Goal: Task Accomplishment & Management: Use online tool/utility

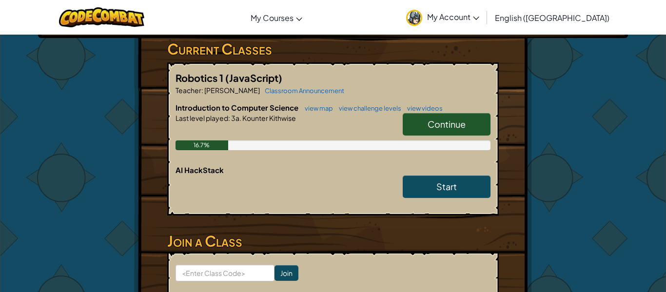
scroll to position [178, 0]
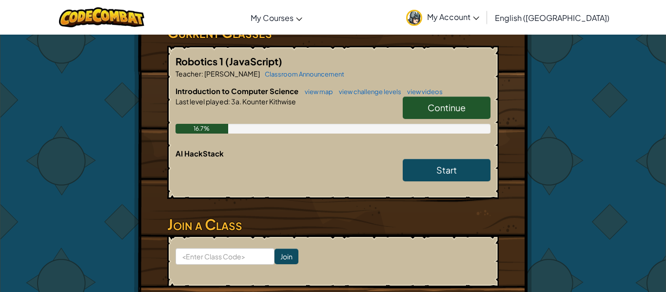
click at [427, 113] on link "Continue" at bounding box center [447, 108] width 88 height 22
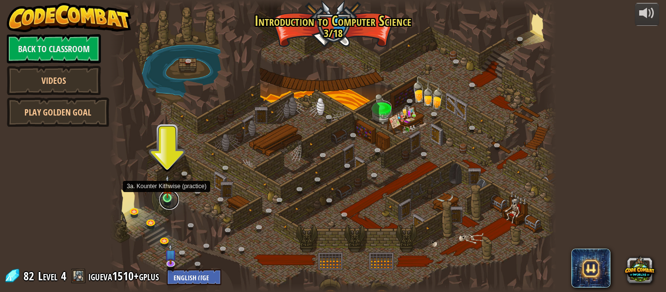
click at [168, 199] on link at bounding box center [169, 200] width 20 height 20
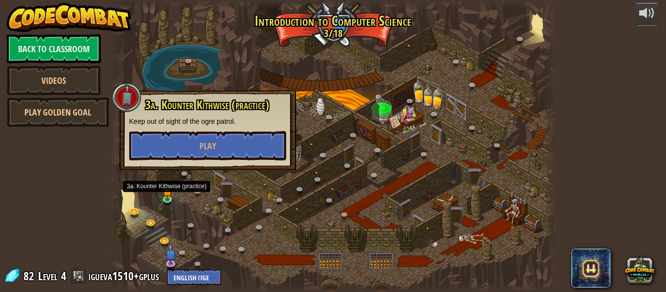
click at [192, 163] on div "3a. Kounter Kithwise (practice) Keep out of sight of the ogre patrol. Play" at bounding box center [207, 130] width 177 height 80
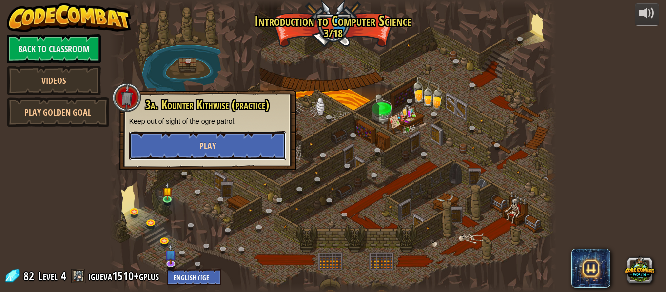
click at [195, 159] on button "Play" at bounding box center [207, 145] width 157 height 29
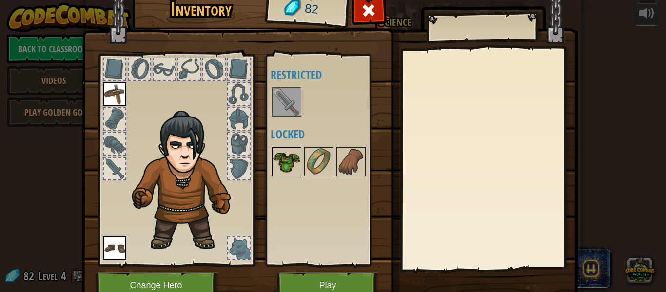
click at [275, 161] on img at bounding box center [286, 161] width 27 height 27
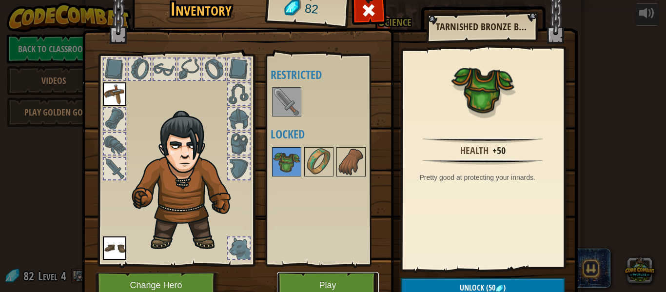
click at [366, 283] on button "Play" at bounding box center [328, 285] width 102 height 27
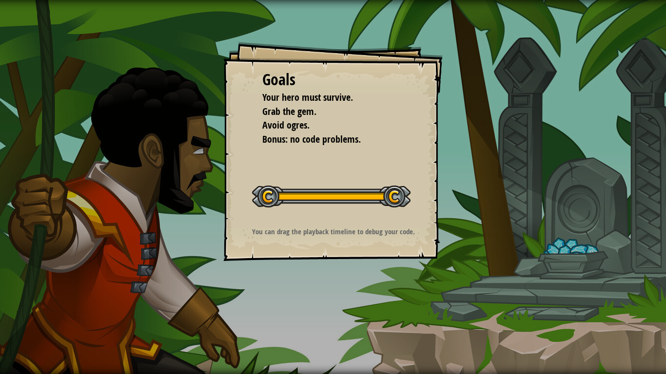
click at [395, 292] on div "Goals Your hero must survive. Grab the gem. Avoid ogres. Bonus: no code problem…" at bounding box center [333, 187] width 666 height 374
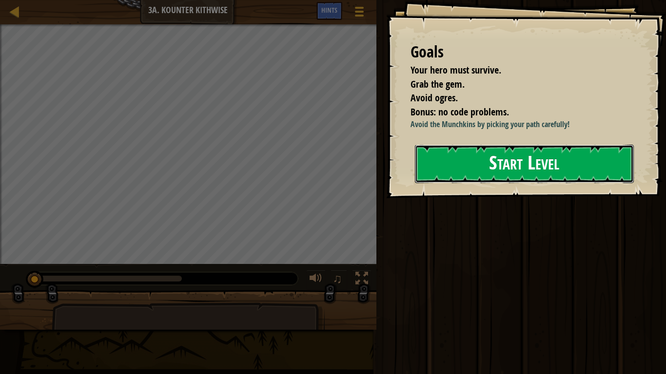
click at [540, 169] on button "Start Level" at bounding box center [524, 164] width 219 height 39
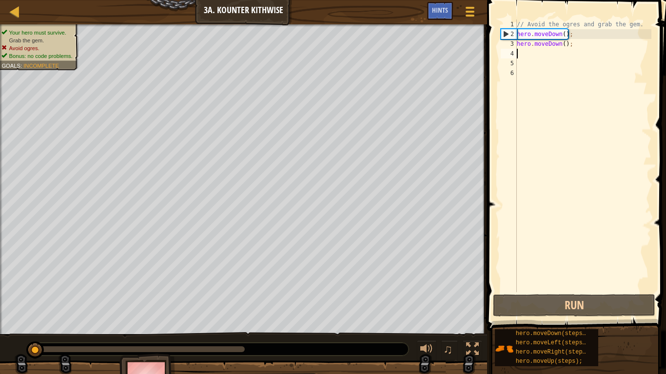
click at [551, 56] on div "// Avoid the ogres and grab the gem. hero . moveDown ( ) ; hero . moveDown ( ) ;" at bounding box center [583, 166] width 137 height 293
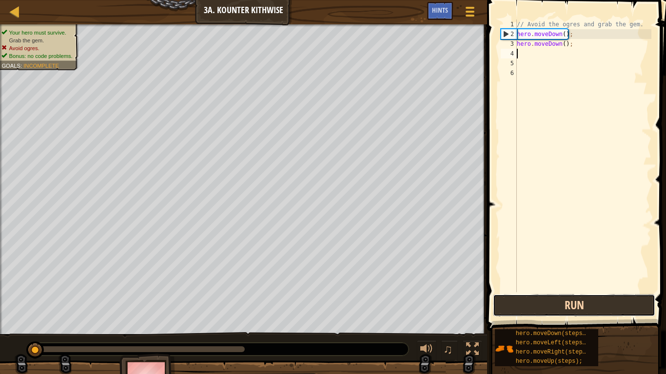
click at [550, 292] on button "Run" at bounding box center [574, 305] width 162 height 22
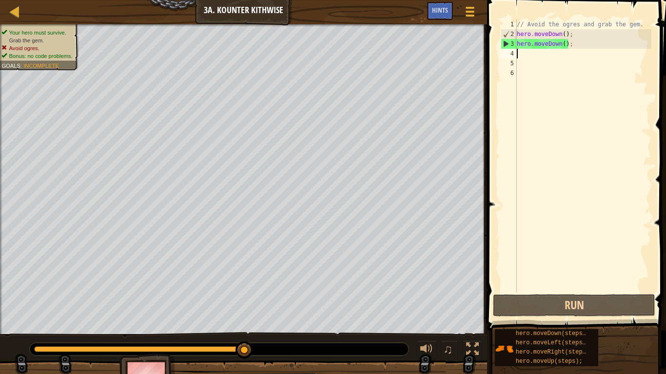
type textarea "h"
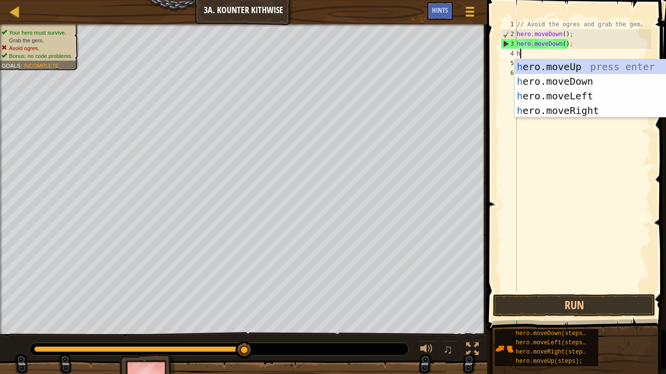
scroll to position [4, 0]
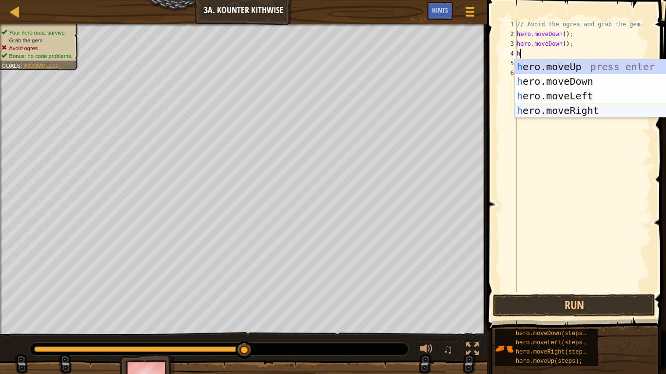
click at [598, 109] on div "h ero.moveUp press enter h ero.moveDown press enter h ero.moveLeft press enter …" at bounding box center [607, 103] width 184 height 88
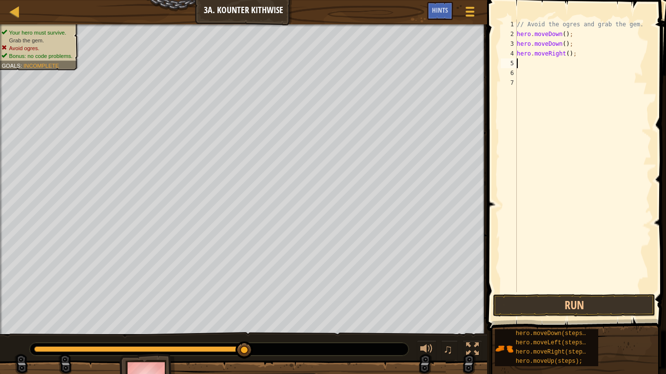
type textarea "h"
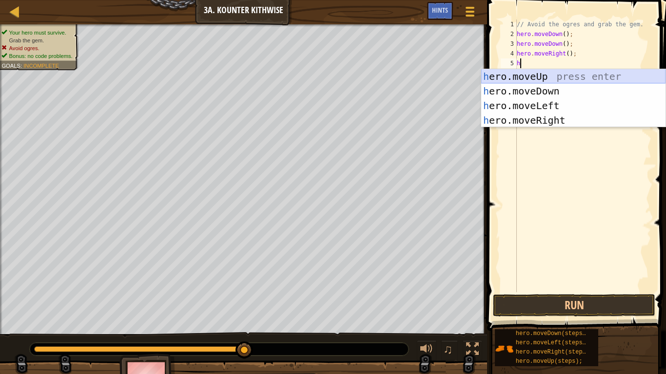
click at [597, 82] on div "h ero.moveUp press enter h ero.moveDown press enter h ero.moveLeft press enter …" at bounding box center [573, 113] width 184 height 88
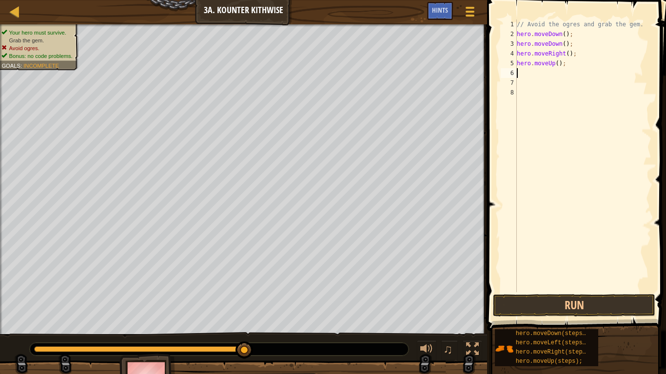
type textarea "h"
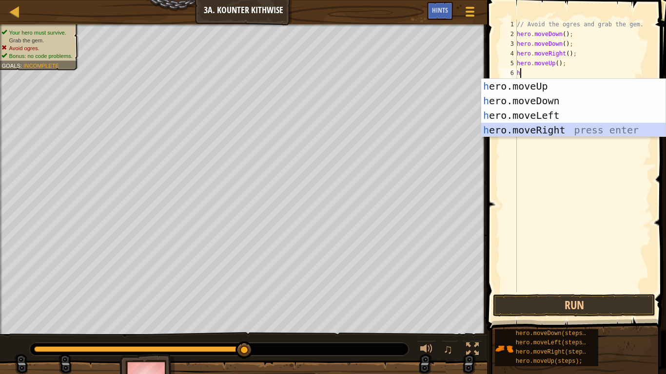
click at [582, 127] on div "h ero.moveUp press enter h ero.moveDown press enter h ero.moveLeft press enter …" at bounding box center [573, 123] width 184 height 88
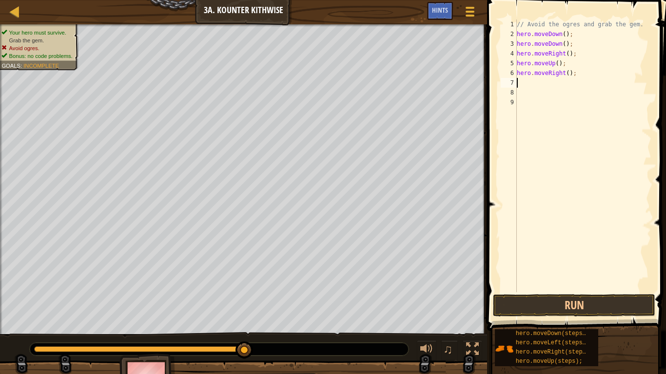
click at [598, 269] on div "// Avoid the ogres and grab the gem. hero . moveDown ( ) ; hero . moveDown ( ) …" at bounding box center [583, 166] width 137 height 293
click at [598, 292] on button "Run" at bounding box center [574, 305] width 162 height 22
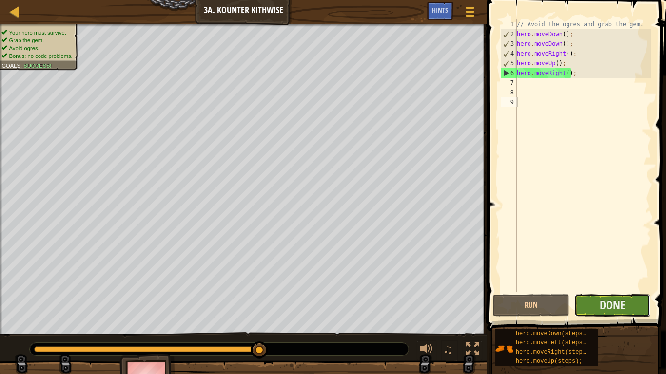
click at [583, 292] on button "Done" at bounding box center [612, 305] width 77 height 22
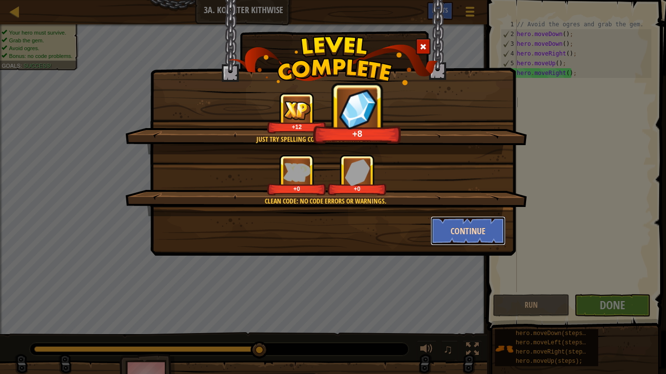
click at [466, 223] on button "Continue" at bounding box center [469, 230] width 76 height 29
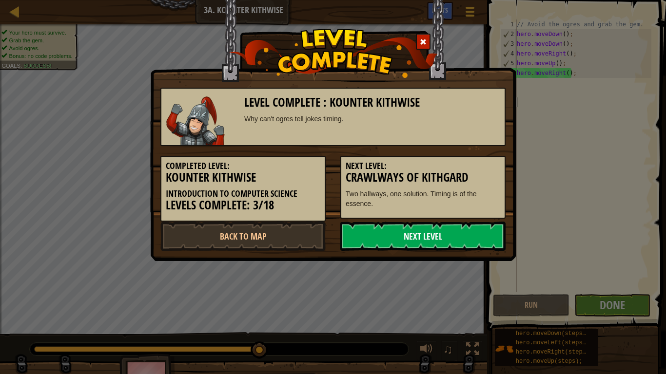
click at [446, 230] on link "Next Level" at bounding box center [422, 236] width 165 height 29
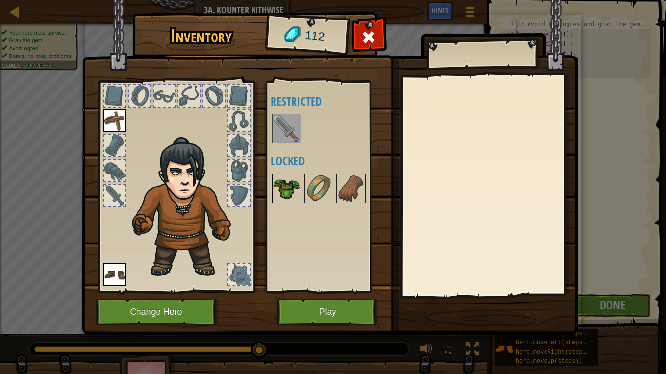
click at [285, 188] on img at bounding box center [286, 188] width 27 height 27
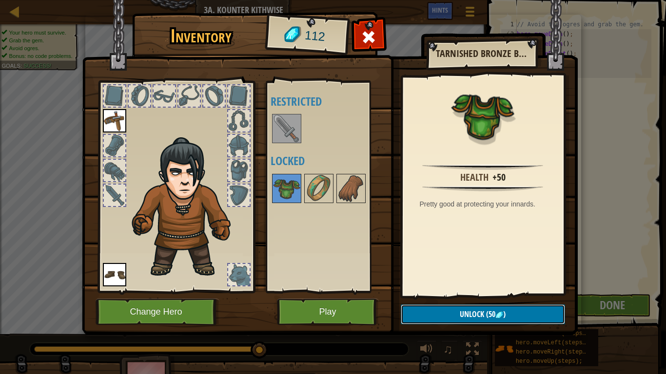
click at [441, 292] on button "Unlock (50 )" at bounding box center [483, 315] width 164 height 20
click at [441, 292] on button "Confirm" at bounding box center [483, 315] width 164 height 20
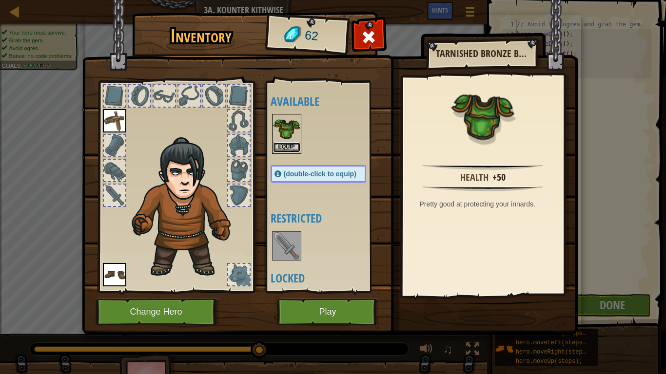
click at [276, 146] on button "Equip" at bounding box center [286, 147] width 27 height 10
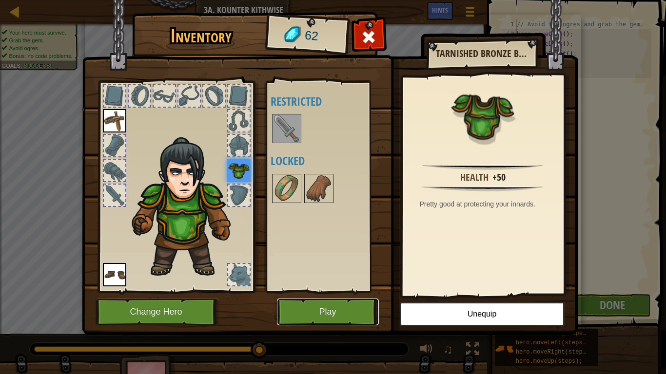
click at [341, 292] on button "Play" at bounding box center [328, 312] width 102 height 27
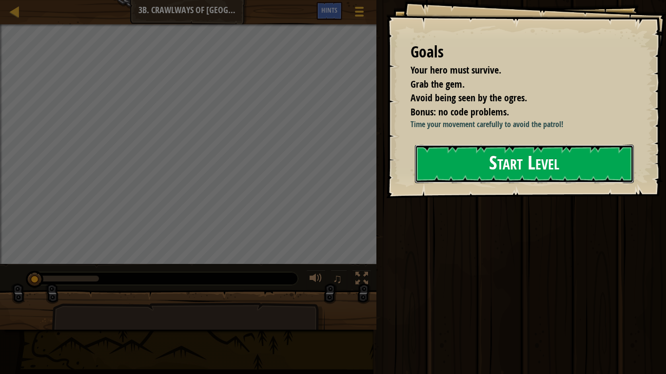
click at [440, 157] on button "Start Level" at bounding box center [524, 164] width 219 height 39
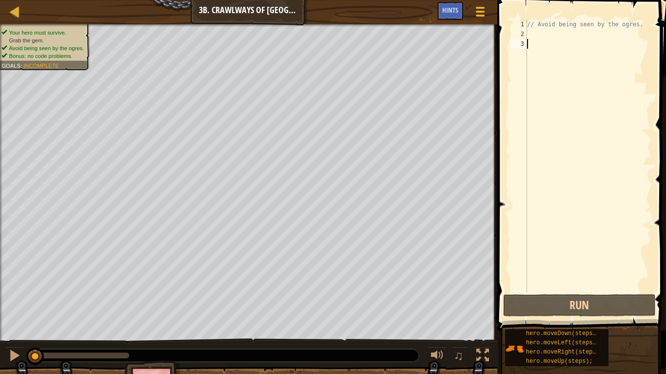
click at [582, 37] on div "// Avoid being seen by the ogres." at bounding box center [588, 166] width 126 height 293
type textarea "h"
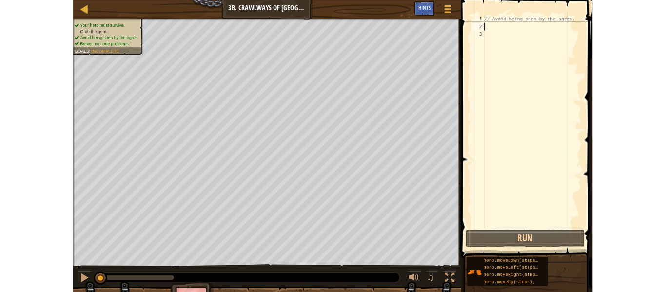
scroll to position [4, 0]
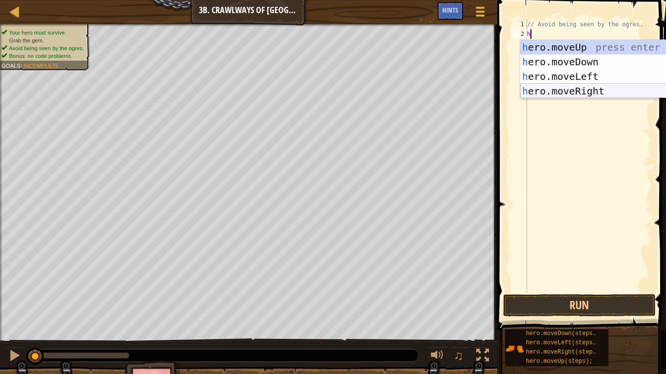
click at [585, 90] on div "h ero.moveUp press enter h ero.moveDown press enter h ero.moveLeft press enter …" at bounding box center [612, 84] width 184 height 88
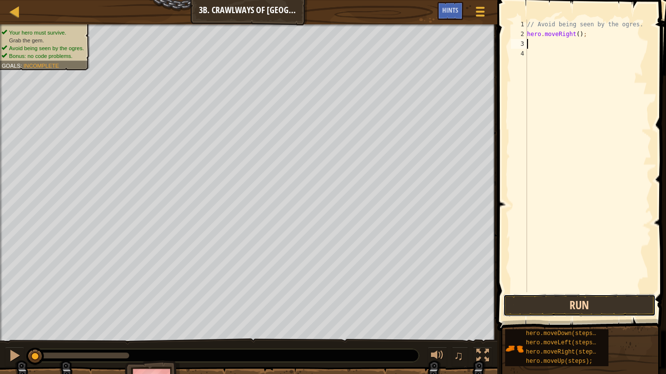
click at [605, 292] on button "Run" at bounding box center [579, 305] width 152 height 22
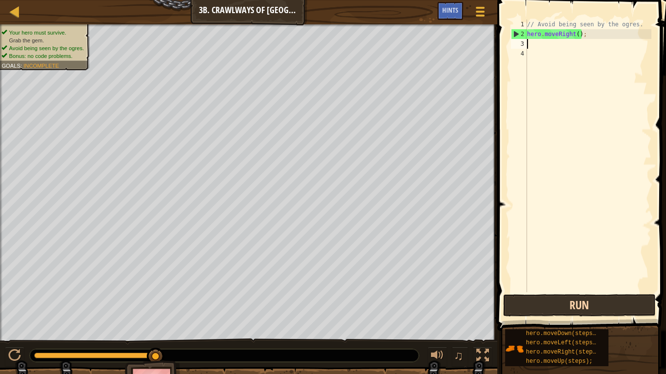
type textarea "h"
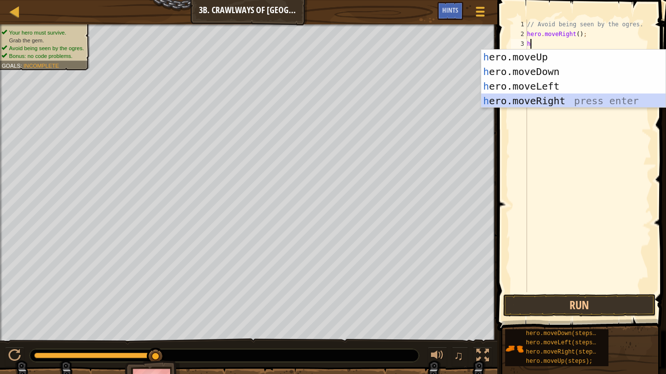
click at [534, 103] on div "h ero.moveUp press enter h ero.moveDown press enter h ero.moveLeft press enter …" at bounding box center [573, 94] width 184 height 88
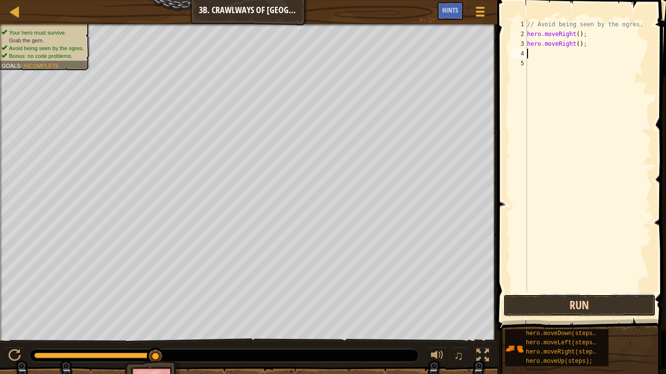
click at [573, 292] on button "Run" at bounding box center [579, 305] width 152 height 22
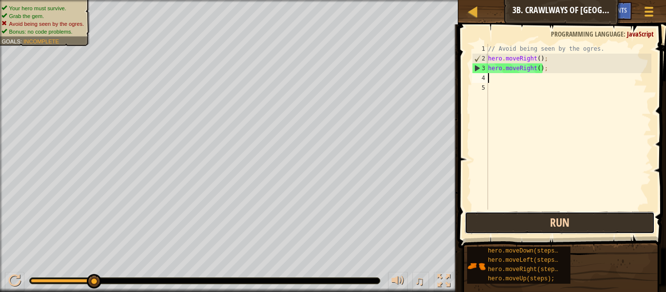
click at [517, 223] on button "Run" at bounding box center [560, 223] width 190 height 22
click at [510, 213] on button "Run" at bounding box center [560, 223] width 190 height 22
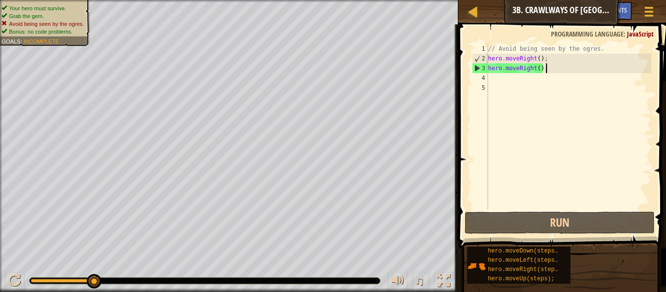
click at [557, 72] on div "// Avoid being seen by the ogres. hero . moveRight ( ) ; hero . moveRight ( ) ;" at bounding box center [568, 136] width 165 height 185
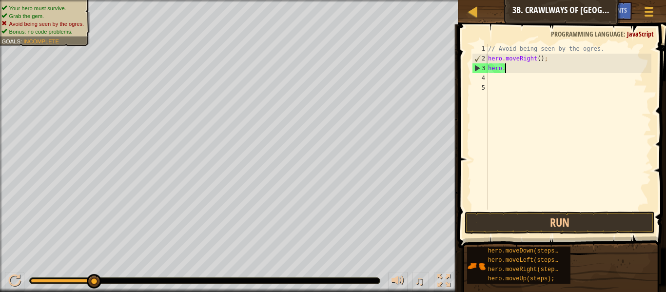
type textarea "h"
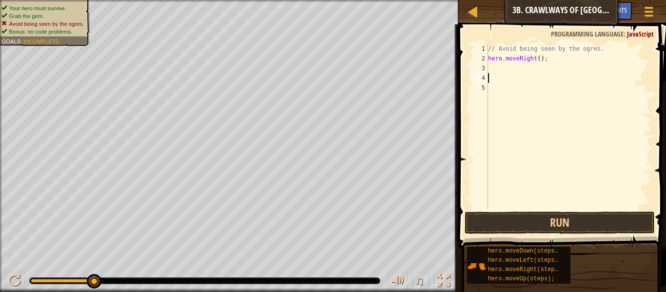
click at [542, 79] on div "// Avoid being seen by the ogres. hero . moveRight ( ) ;" at bounding box center [568, 136] width 165 height 185
type textarea "h"
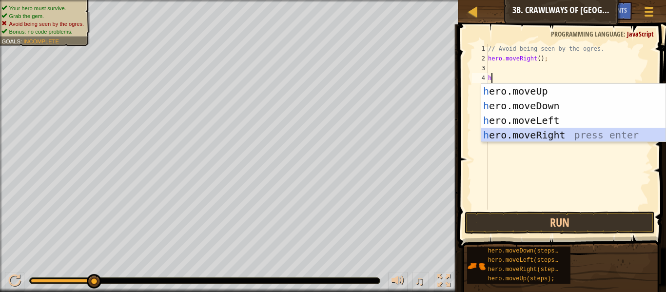
click at [540, 138] on div "h ero.moveUp press enter h ero.moveDown press enter h ero.moveLeft press enter …" at bounding box center [573, 128] width 184 height 88
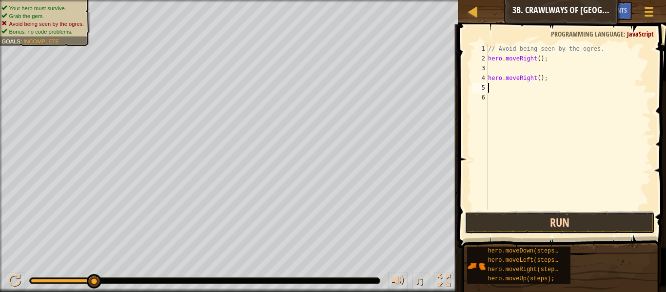
click at [568, 222] on button "Run" at bounding box center [560, 223] width 190 height 22
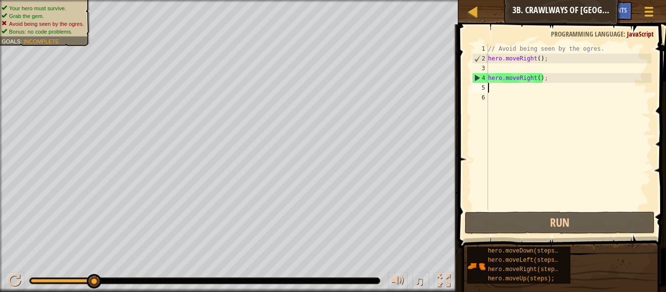
click at [505, 70] on div "// Avoid being seen by the ogres. hero . moveRight ( ) ; hero . moveRight ( ) ;" at bounding box center [568, 136] width 165 height 185
type textarea "h"
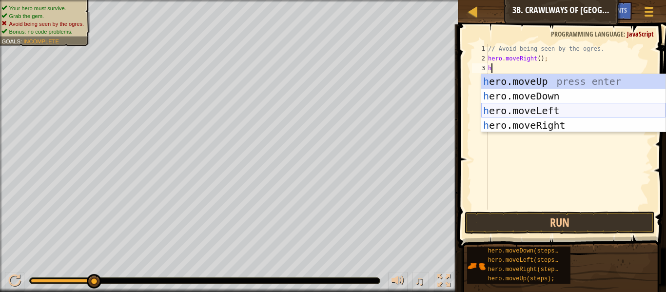
click at [542, 109] on div "h ero.moveUp press enter h ero.moveDown press enter h ero.moveLeft press enter …" at bounding box center [573, 118] width 184 height 88
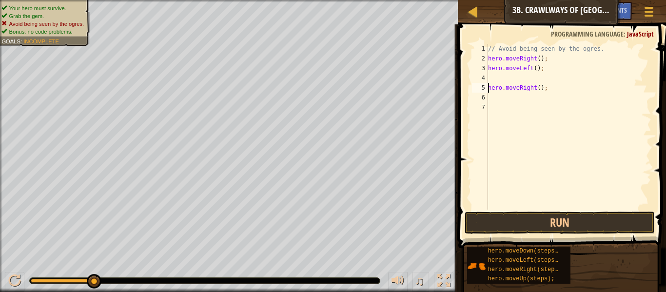
click at [489, 90] on div "// Avoid being seen by the ogres. hero . moveRight ( ) ; hero . moveLeft ( ) ; …" at bounding box center [568, 136] width 165 height 185
type textarea "hero.moveRight();"
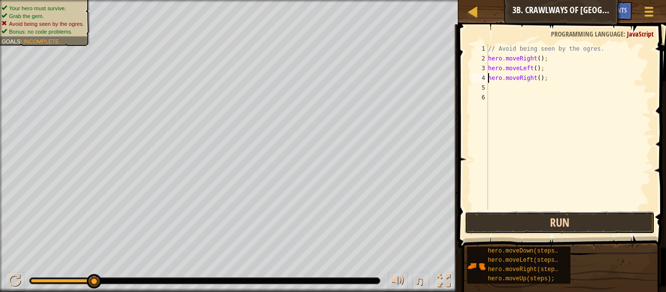
click at [535, 233] on button "Run" at bounding box center [560, 223] width 190 height 22
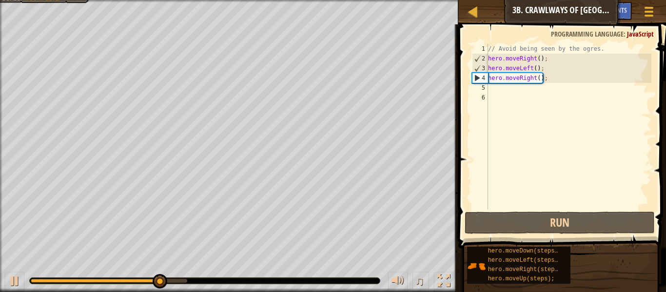
click at [502, 89] on div "// Avoid being seen by the ogres. hero . moveRight ( ) ; hero . moveLeft ( ) ; …" at bounding box center [568, 136] width 165 height 185
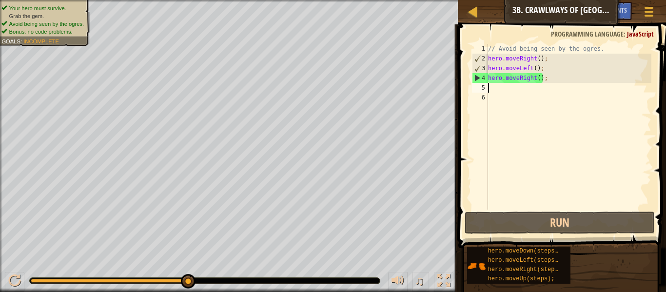
type textarea "h"
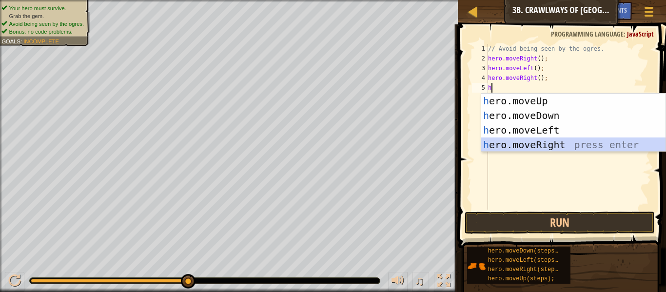
click at [546, 141] on div "h ero.moveUp press enter h ero.moveDown press enter h ero.moveLeft press enter …" at bounding box center [573, 138] width 184 height 88
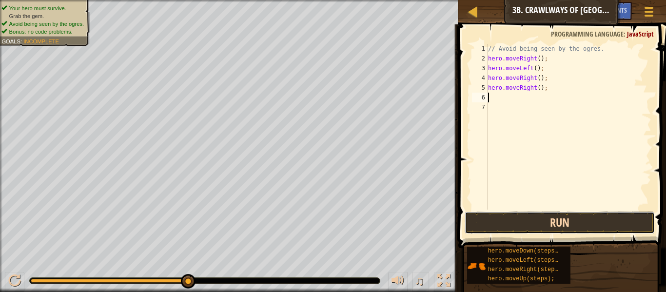
click at [547, 216] on button "Run" at bounding box center [560, 223] width 190 height 22
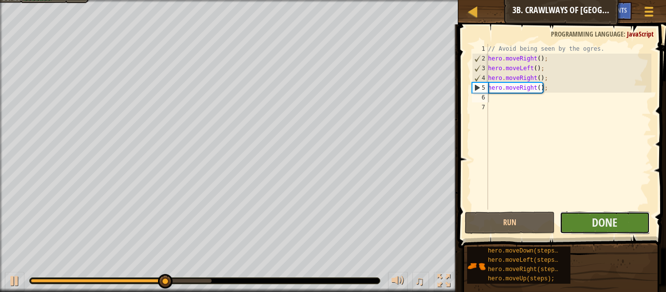
click at [588, 222] on button "Done" at bounding box center [605, 223] width 90 height 22
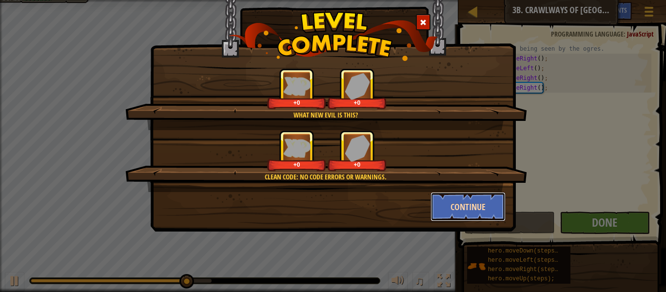
click at [473, 206] on button "Continue" at bounding box center [469, 206] width 76 height 29
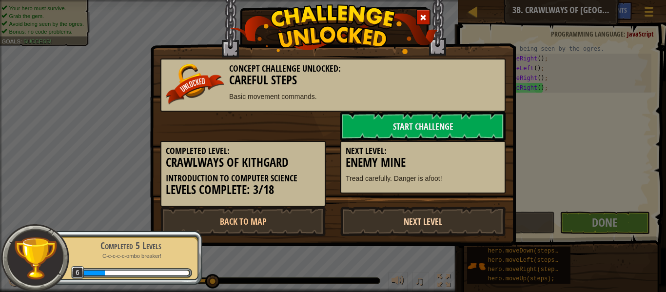
click at [460, 216] on link "Next Level" at bounding box center [422, 221] width 165 height 29
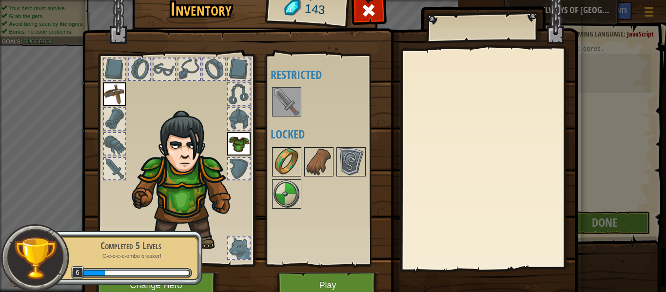
click at [292, 169] on img at bounding box center [286, 161] width 27 height 27
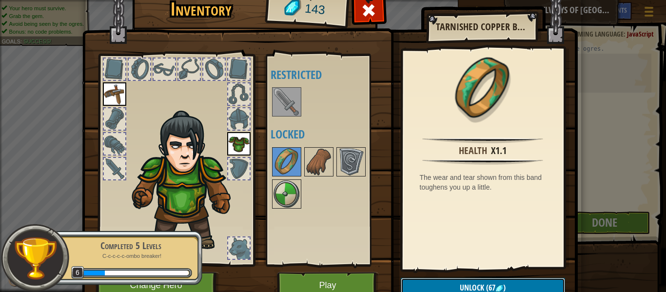
click at [432, 280] on button "Unlock (67 )" at bounding box center [483, 288] width 164 height 20
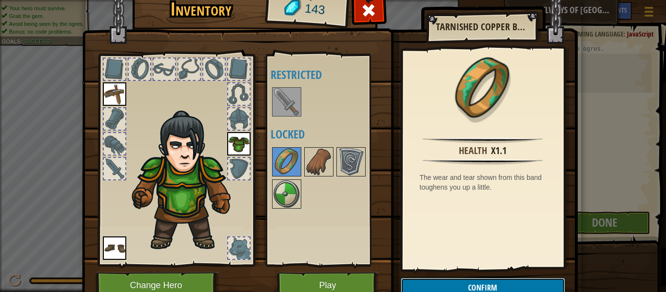
click at [433, 279] on button "Confirm" at bounding box center [483, 288] width 164 height 20
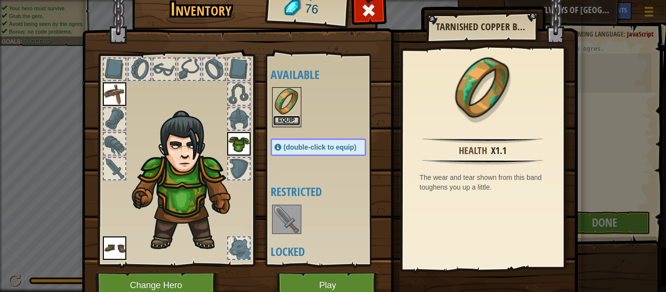
click at [280, 124] on button "Equip" at bounding box center [286, 121] width 27 height 10
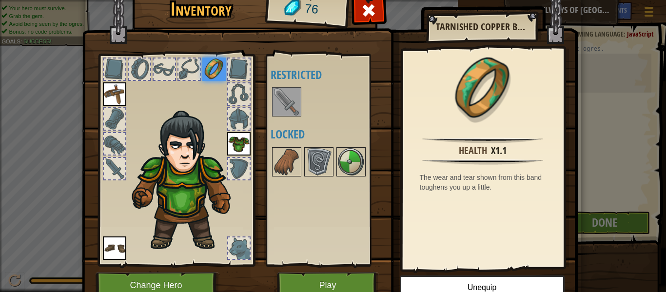
click at [303, 157] on div at bounding box center [328, 162] width 115 height 32
click at [289, 89] on img at bounding box center [286, 101] width 27 height 27
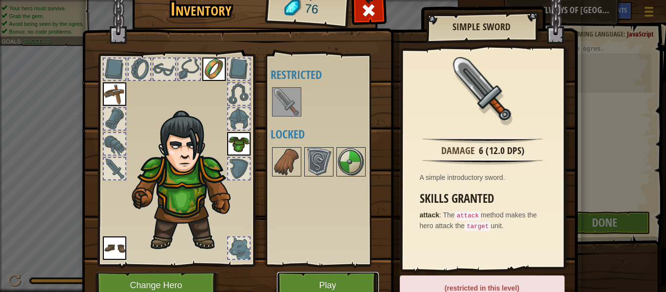
click at [327, 286] on button "Play" at bounding box center [328, 285] width 102 height 27
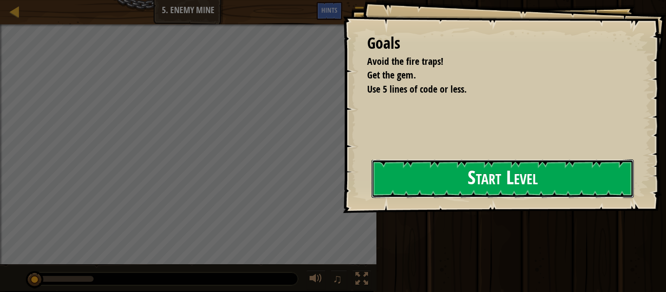
click at [469, 178] on button "Start Level" at bounding box center [503, 178] width 262 height 39
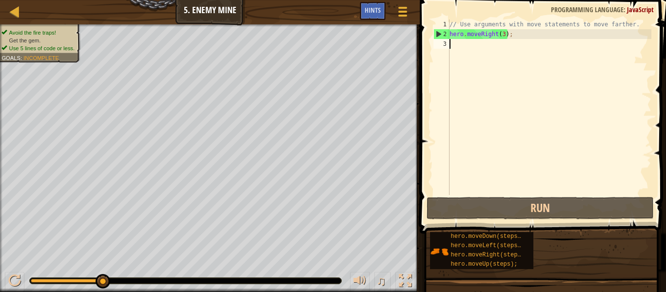
type textarea "h"
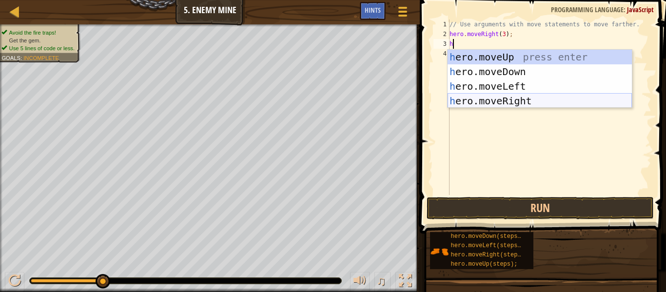
click at [474, 99] on div "h ero.moveUp press enter h ero.moveDown press enter h ero.moveLeft press enter …" at bounding box center [540, 94] width 184 height 88
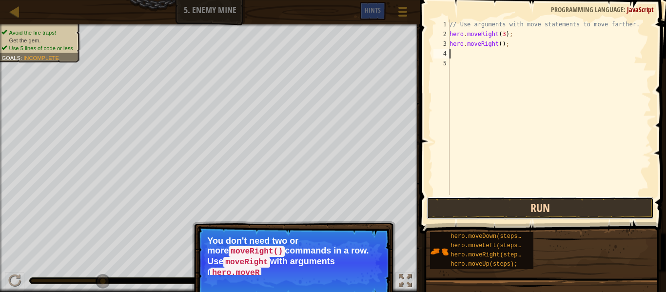
click at [484, 215] on button "Run" at bounding box center [540, 208] width 227 height 22
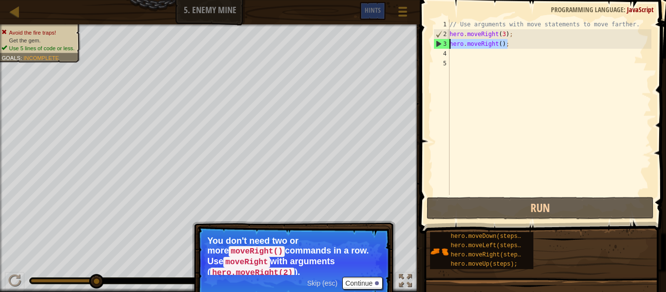
drag, startPoint x: 511, startPoint y: 45, endPoint x: 447, endPoint y: 48, distance: 64.5
click at [447, 48] on div "1 2 3 4 5 // Use arguments with move statements to move farther. hero . moveRig…" at bounding box center [542, 108] width 220 height 176
type textarea "hero.moveRight();"
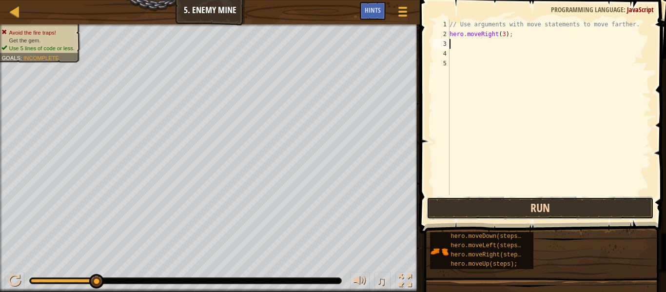
click at [467, 208] on button "Run" at bounding box center [540, 208] width 227 height 22
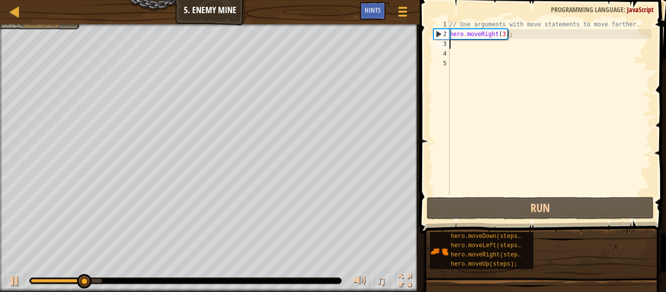
type textarea "h"
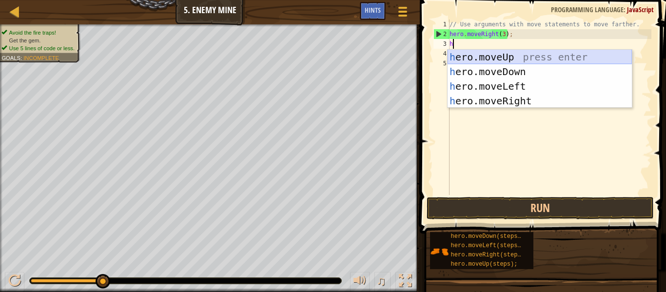
click at [532, 58] on div "h ero.moveUp press enter h ero.moveDown press enter h ero.moveLeft press enter …" at bounding box center [540, 94] width 184 height 88
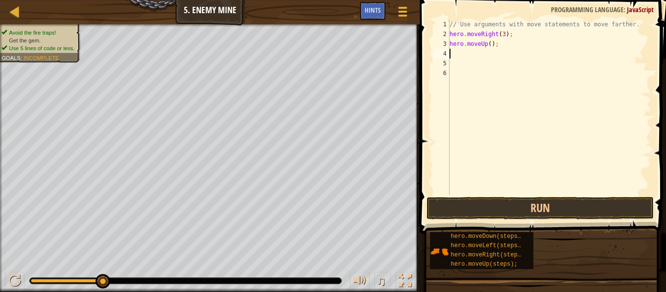
type textarea "h"
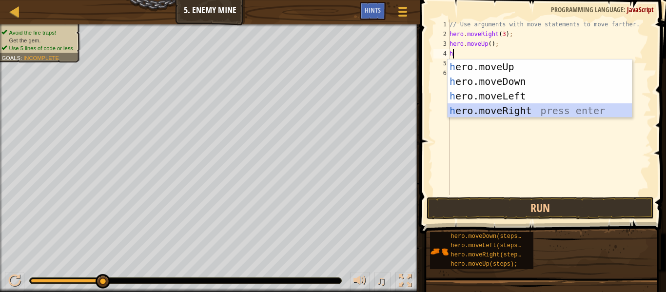
click at [519, 111] on div "h ero.moveUp press enter h ero.moveDown press enter h ero.moveLeft press enter …" at bounding box center [540, 103] width 184 height 88
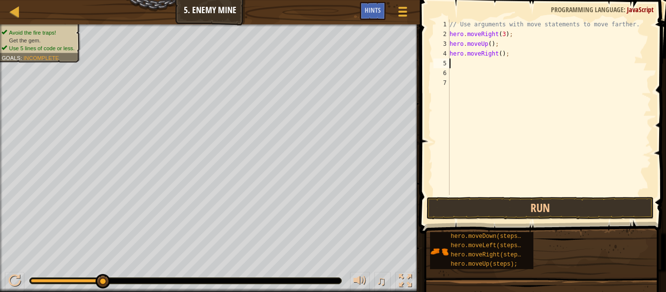
type textarea "h"
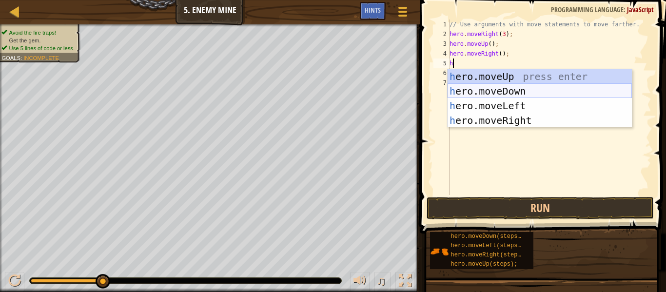
click at [525, 94] on div "h ero.moveUp press enter h ero.moveDown press enter h ero.moveLeft press enter …" at bounding box center [540, 113] width 184 height 88
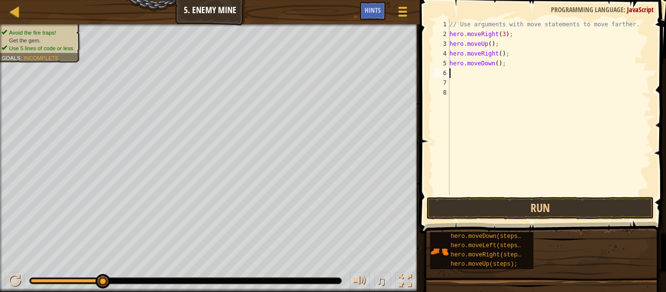
type textarea "h"
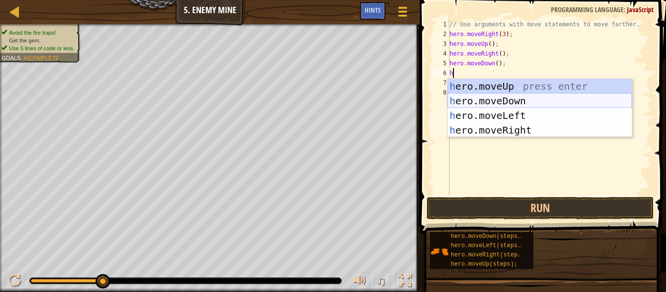
click at [503, 103] on div "h ero.moveUp press enter h ero.moveDown press enter h ero.moveLeft press enter …" at bounding box center [540, 123] width 184 height 88
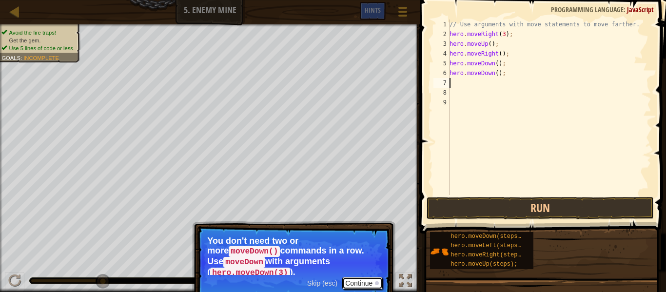
click at [374, 277] on button "Continue" at bounding box center [362, 283] width 40 height 13
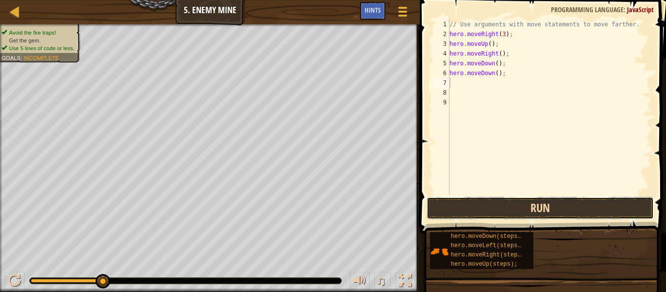
click at [470, 210] on button "Run" at bounding box center [540, 208] width 227 height 22
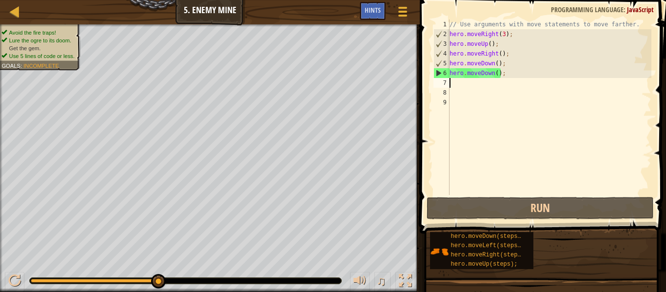
type textarea "h"
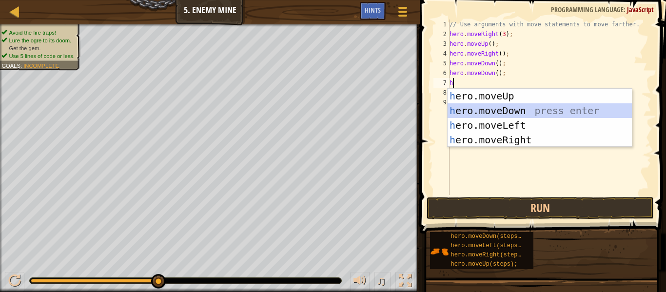
click at [494, 112] on div "h ero.moveUp press enter h ero.moveDown press enter h ero.moveLeft press enter …" at bounding box center [540, 133] width 184 height 88
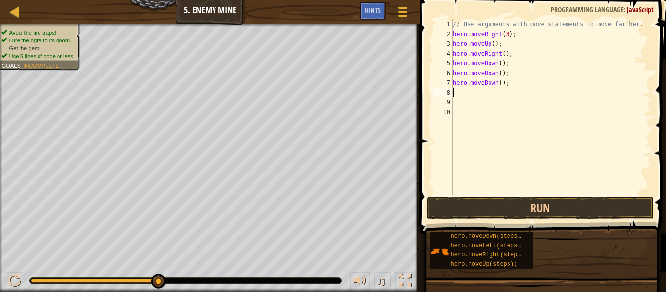
type textarea "h"
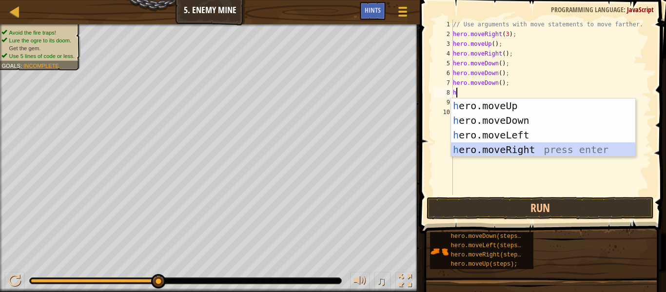
click at [515, 153] on div "h ero.moveUp press enter h ero.moveDown press enter h ero.moveLeft press enter …" at bounding box center [543, 142] width 184 height 88
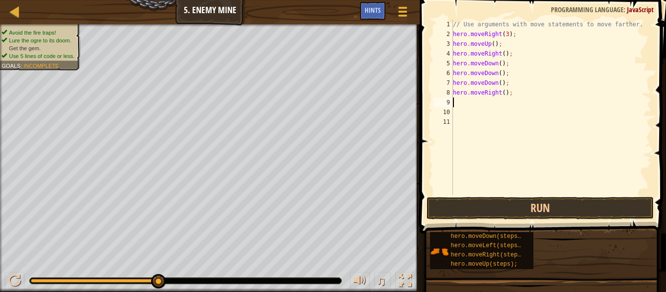
type textarea "h"
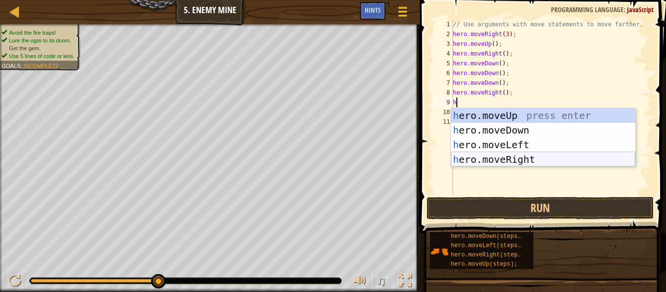
click at [519, 157] on div "h ero.moveUp press enter h ero.moveDown press enter h ero.moveLeft press enter …" at bounding box center [543, 152] width 184 height 88
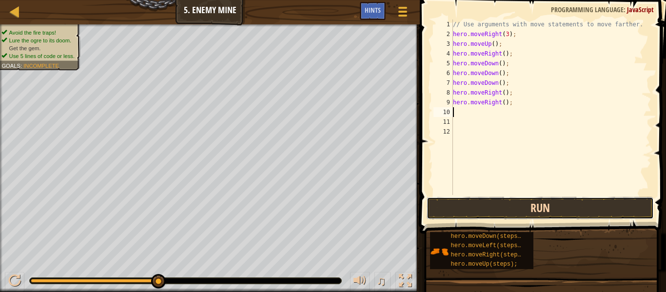
click at [507, 206] on button "Run" at bounding box center [540, 208] width 227 height 22
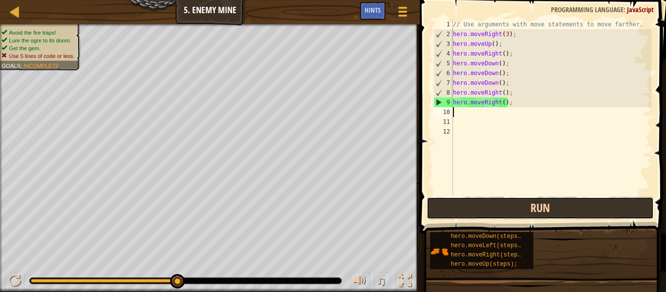
click at [507, 206] on button "Run" at bounding box center [540, 208] width 227 height 22
click at [509, 208] on button "Run" at bounding box center [540, 208] width 227 height 22
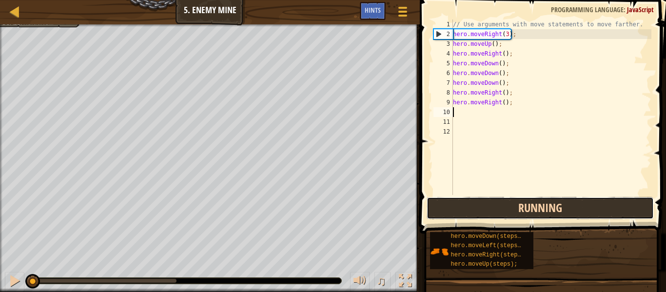
click at [509, 208] on button "Running" at bounding box center [540, 208] width 227 height 22
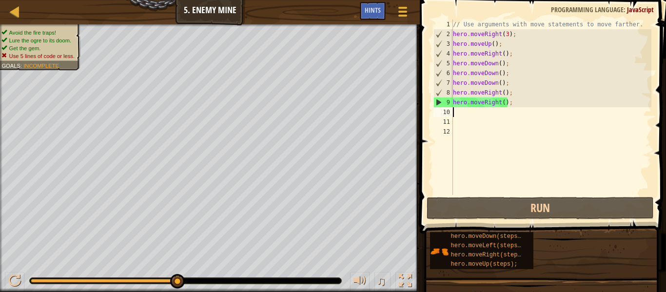
click at [519, 45] on div "// Use arguments with move statements to move farther. hero . moveRight ( 3 ) ;…" at bounding box center [551, 117] width 200 height 195
type textarea "hero.moveUp();"
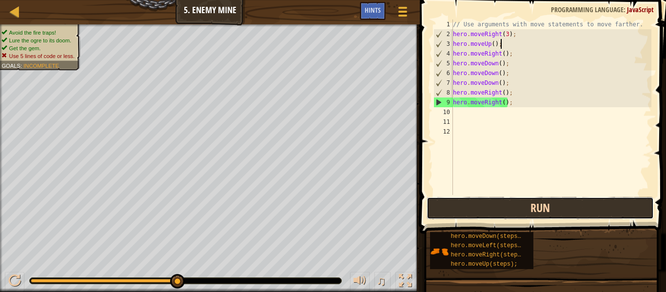
click at [458, 214] on button "Run" at bounding box center [540, 208] width 227 height 22
click at [443, 204] on button "Run" at bounding box center [540, 208] width 227 height 22
